Goal: Information Seeking & Learning: Learn about a topic

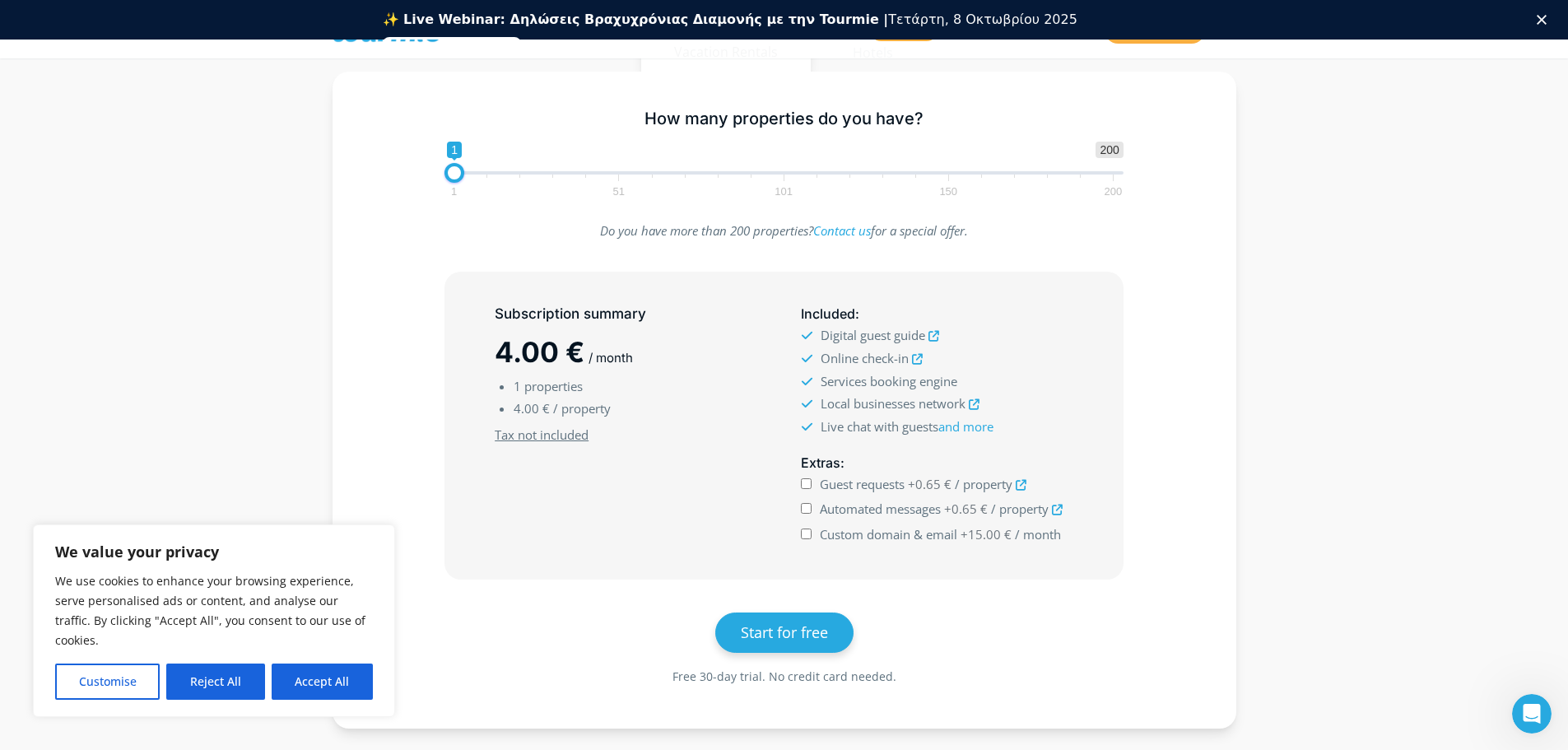
scroll to position [350, 0]
click at [217, 684] on button "Reject All" at bounding box center [215, 681] width 98 height 37
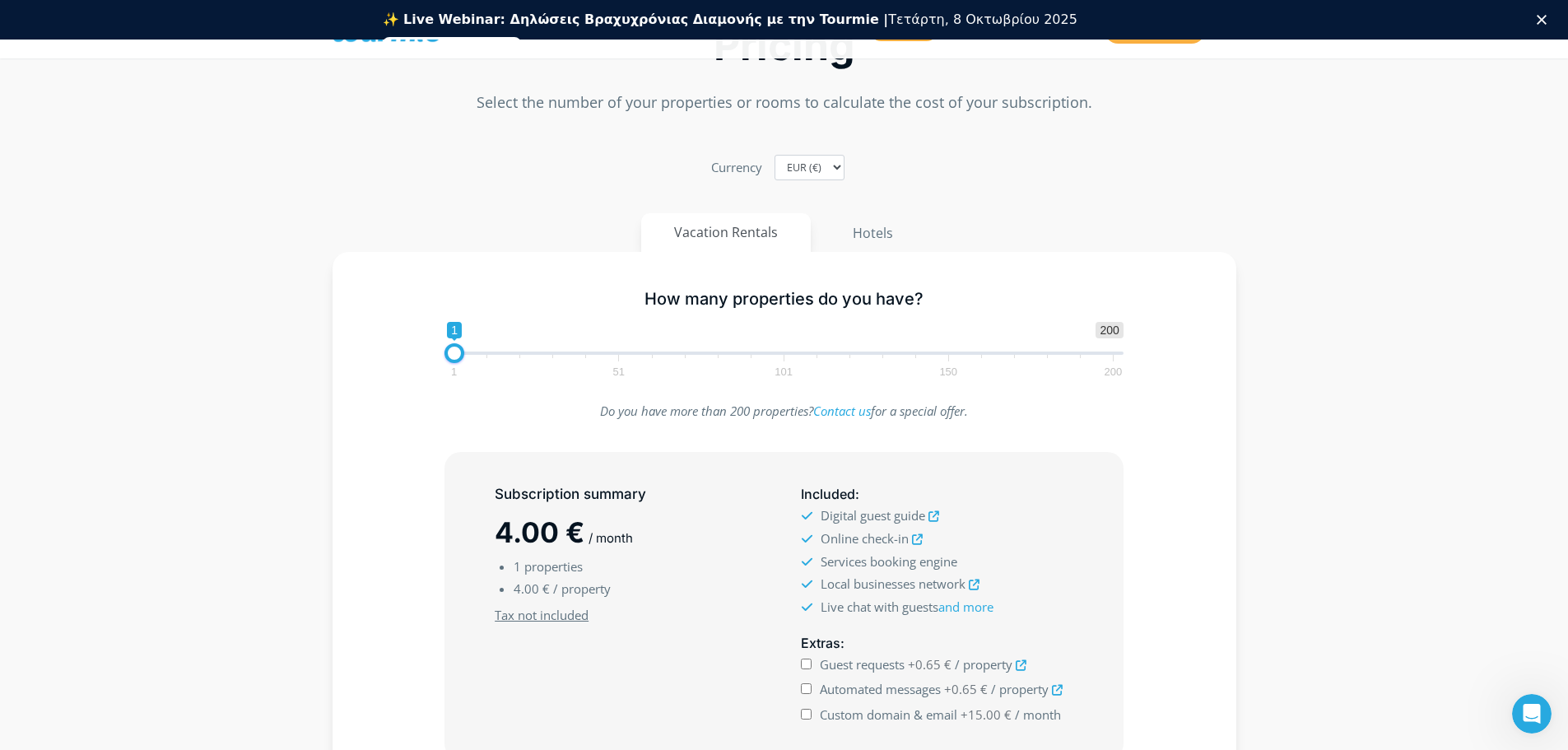
scroll to position [209, 0]
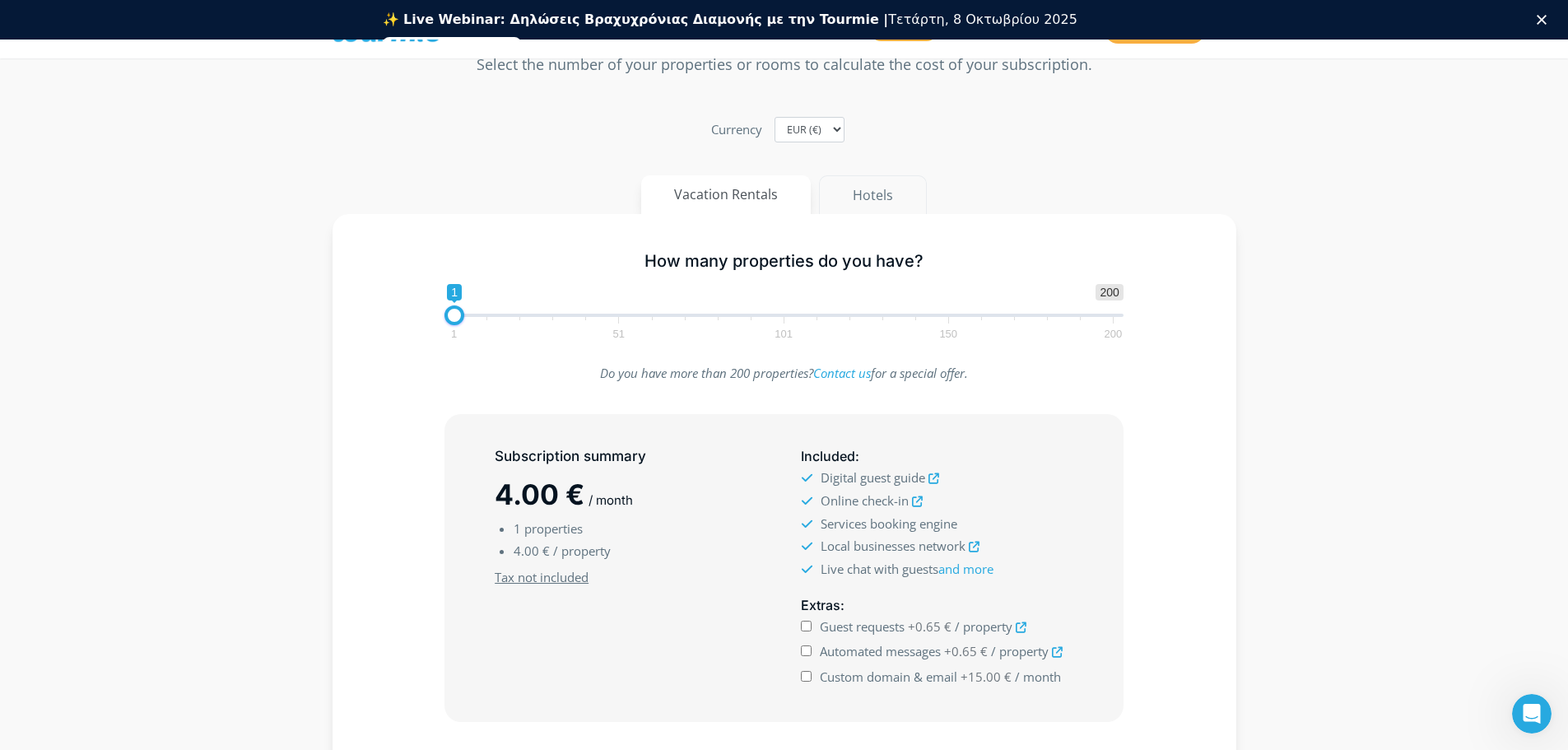
click at [884, 191] on button "Hotels" at bounding box center [872, 195] width 108 height 39
click at [802, 203] on button "Vacation Rentals" at bounding box center [727, 195] width 171 height 39
click at [851, 204] on button "Hotels" at bounding box center [872, 195] width 108 height 39
click at [777, 201] on button "Vacation Rentals" at bounding box center [727, 195] width 171 height 39
drag, startPoint x: 457, startPoint y: 319, endPoint x: 1050, endPoint y: 309, distance: 593.1
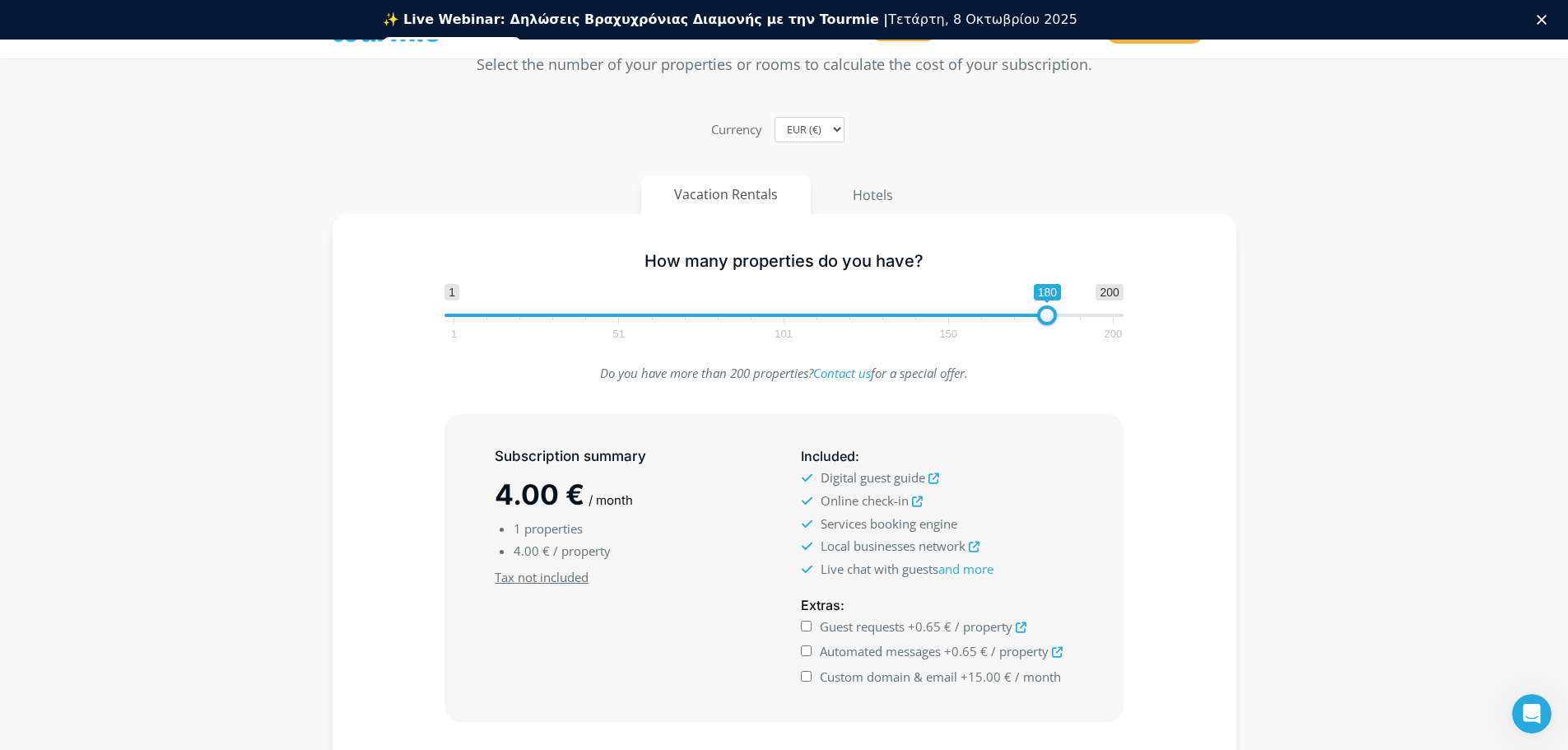
click at [1050, 309] on span at bounding box center [1047, 314] width 20 height 20
drag, startPoint x: 1050, startPoint y: 316, endPoint x: 1104, endPoint y: 314, distance: 54.0
click at [1098, 314] on span at bounding box center [1086, 314] width 20 height 20
drag, startPoint x: 1093, startPoint y: 308, endPoint x: 540, endPoint y: 289, distance: 553.3
click at [540, 289] on span "1 200 0 0 29 1 51 101 150 200" at bounding box center [783, 310] width 679 height 54
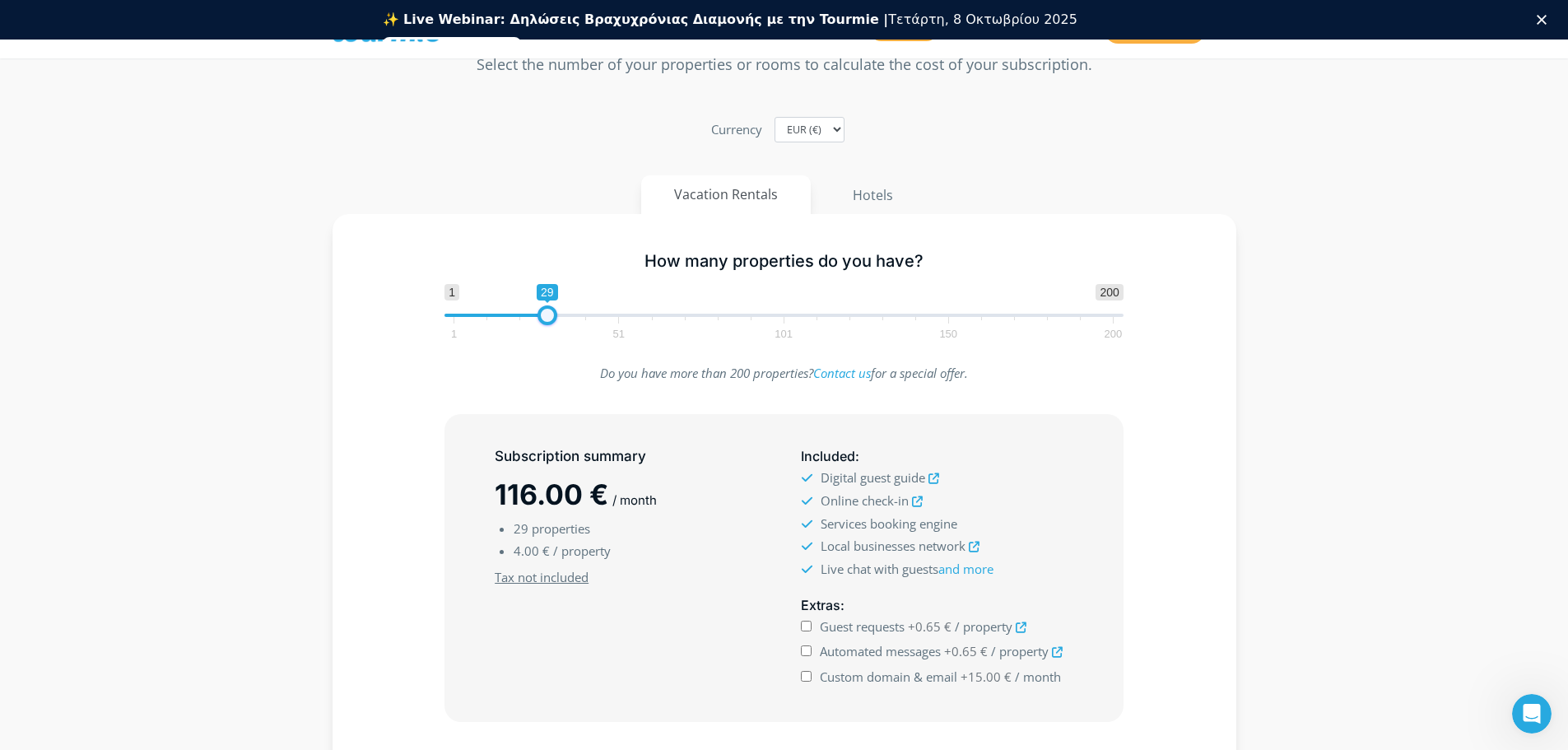
drag, startPoint x: 548, startPoint y: 313, endPoint x: 658, endPoint y: 324, distance: 110.5
click at [557, 324] on span at bounding box center [546, 314] width 20 height 20
drag, startPoint x: 656, startPoint y: 324, endPoint x: 699, endPoint y: 324, distance: 43.0
click at [667, 324] on span at bounding box center [656, 314] width 20 height 20
drag, startPoint x: 697, startPoint y: 322, endPoint x: 746, endPoint y: 319, distance: 49.1
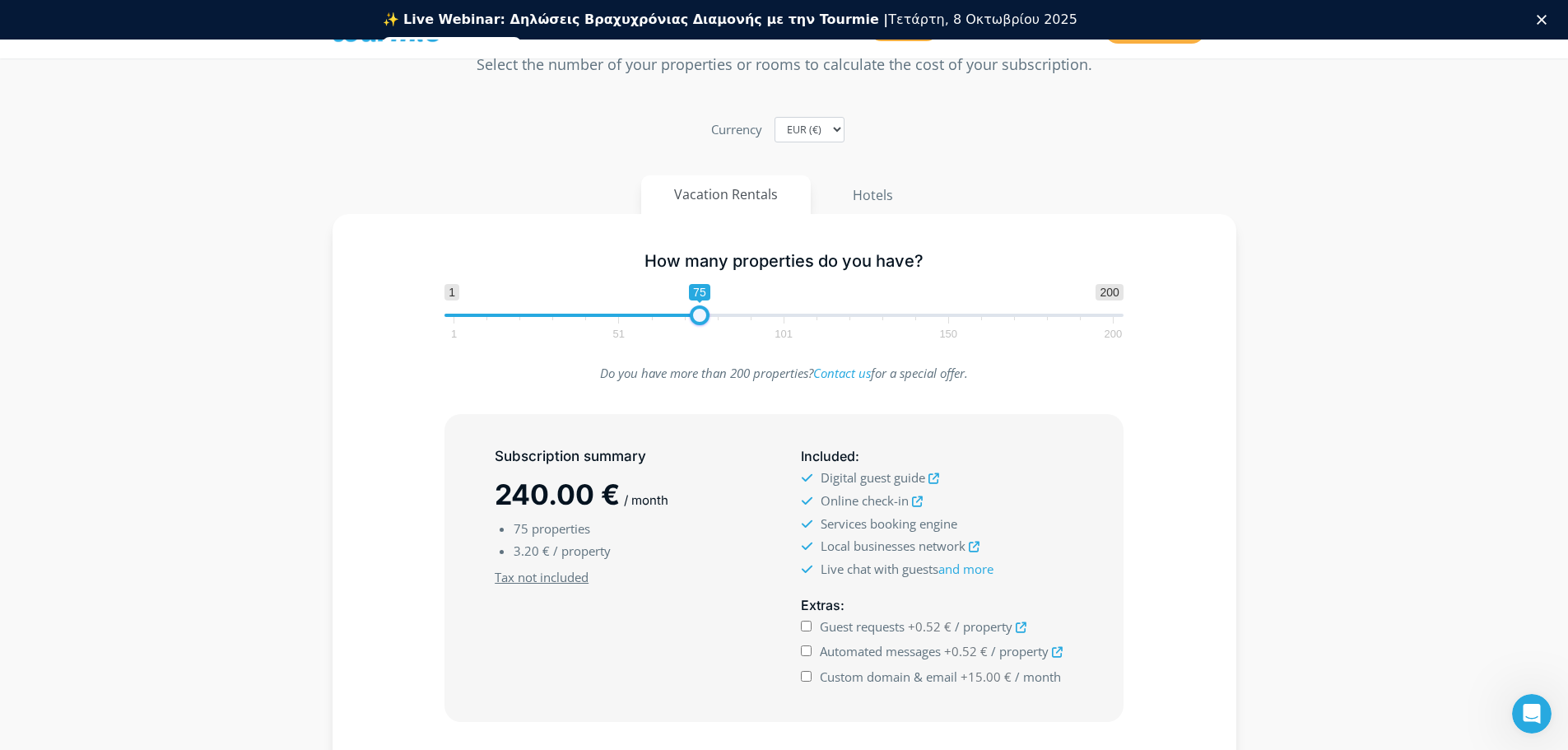
click at [710, 319] on span at bounding box center [699, 314] width 20 height 20
drag, startPoint x: 739, startPoint y: 319, endPoint x: 820, endPoint y: 319, distance: 81.0
click at [802, 319] on span "1 200 0 0 100 1 51 101 150 200" at bounding box center [783, 310] width 679 height 54
type input "105"
drag, startPoint x: 515, startPoint y: 555, endPoint x: 592, endPoint y: 543, distance: 77.9
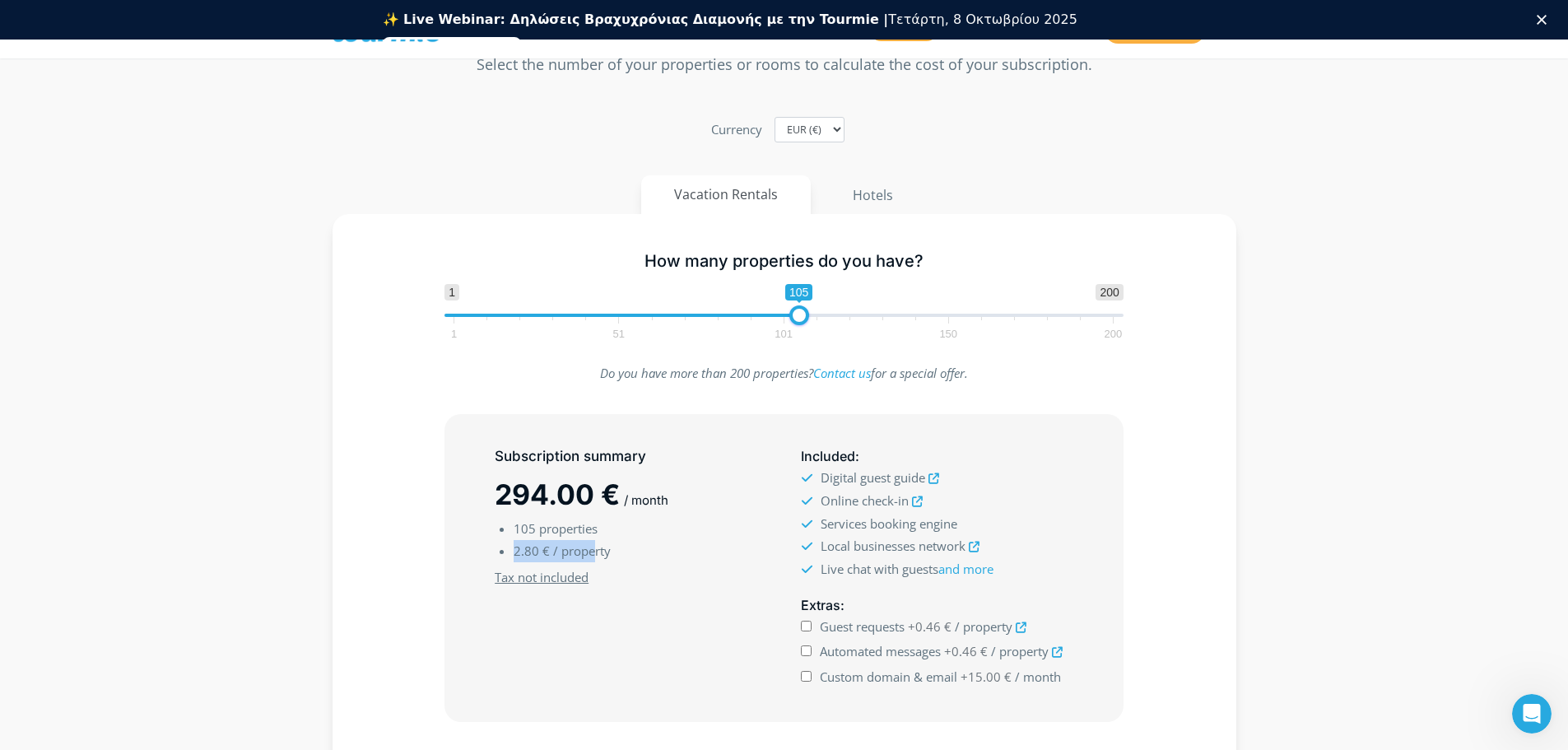
click at [592, 543] on li "2.80 € / property" at bounding box center [640, 551] width 254 height 23
click at [694, 543] on li "2.80 € / property" at bounding box center [640, 551] width 254 height 23
click at [1346, 515] on section "Pricing Select the number of your properties or rooms to calculate the cost of …" at bounding box center [784, 419] width 1568 height 986
click at [851, 185] on button "Hotels" at bounding box center [872, 195] width 108 height 39
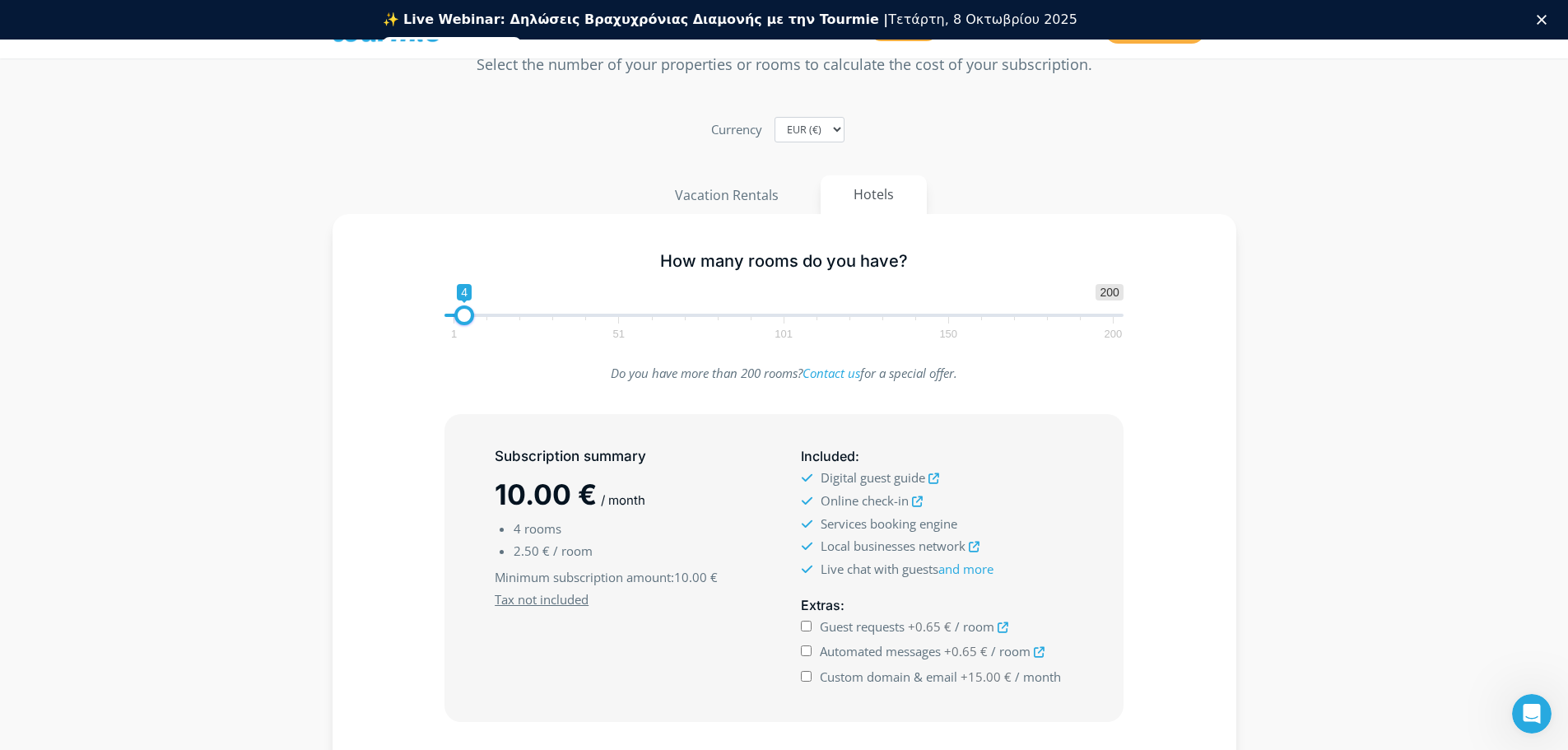
click at [1546, 19] on icon "Κλείσιμο" at bounding box center [1542, 20] width 10 height 10
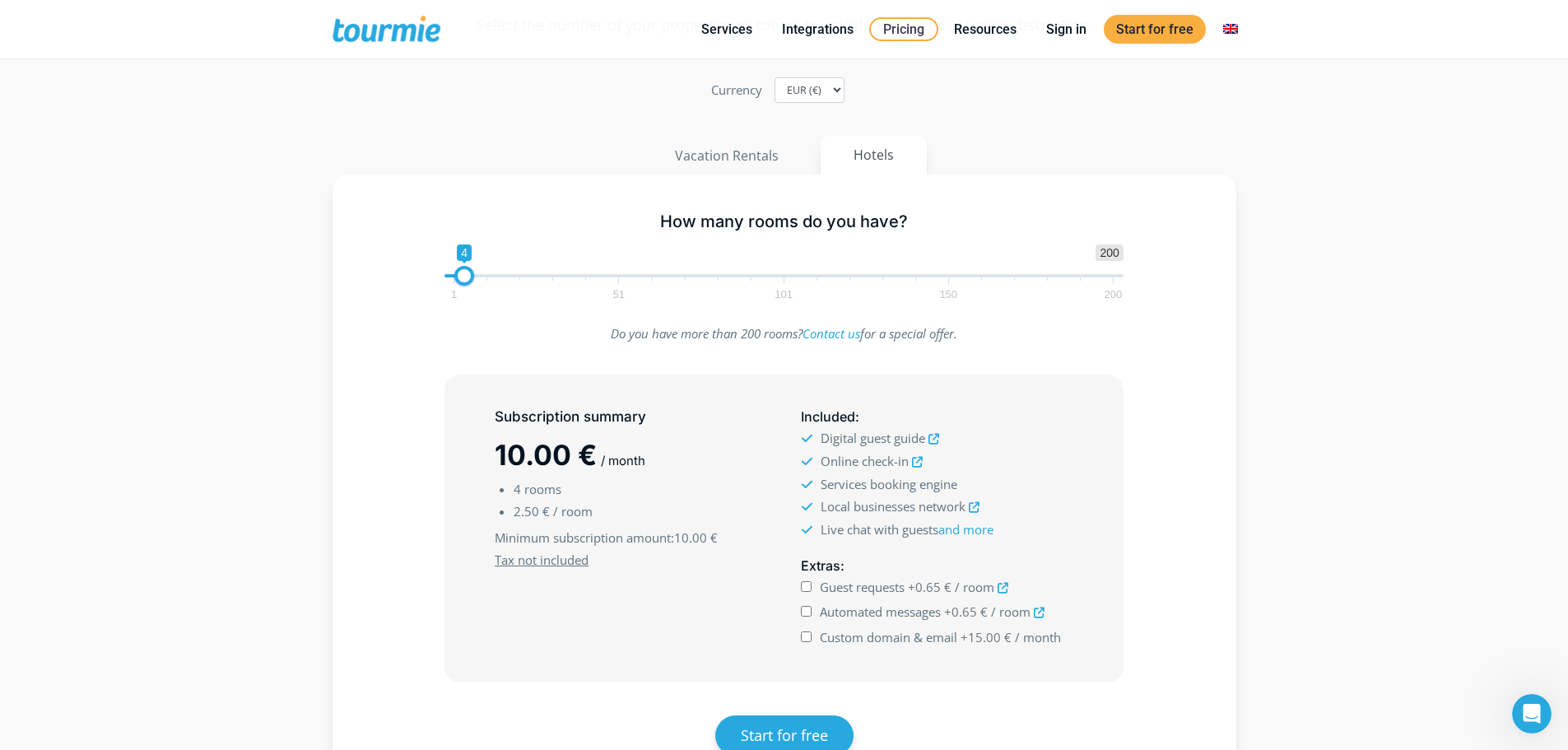
scroll to position [0, 0]
